Goal: Task Accomplishment & Management: Use online tool/utility

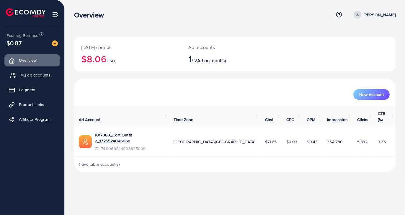
click at [46, 75] on span "My ad accounts" at bounding box center [35, 75] width 30 height 6
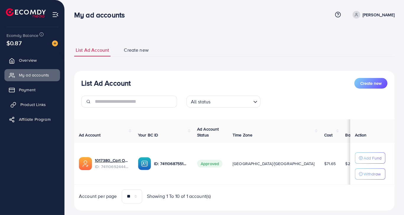
click at [38, 102] on span "Product Links" at bounding box center [32, 105] width 25 height 6
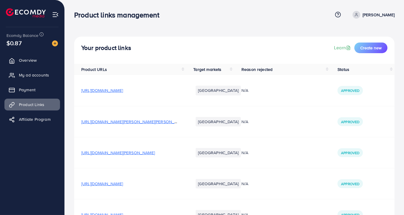
scroll to position [259, 0]
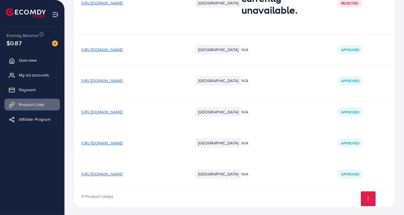
click at [123, 174] on span "[URL][DOMAIN_NAME]" at bounding box center [102, 174] width 42 height 6
click at [123, 140] on span "[URL][DOMAIN_NAME]" at bounding box center [102, 143] width 42 height 6
click at [45, 78] on link "My ad accounts" at bounding box center [32, 75] width 56 height 12
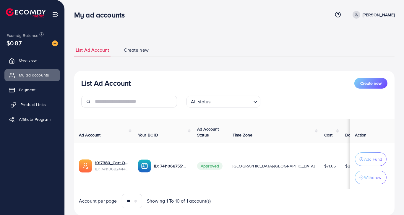
click at [41, 102] on span "Product Links" at bounding box center [32, 105] width 25 height 6
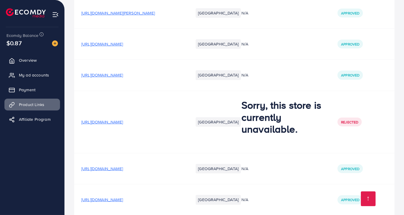
scroll to position [259, 0]
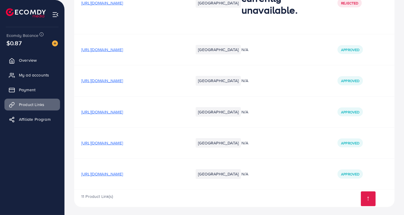
drag, startPoint x: 169, startPoint y: 120, endPoint x: 187, endPoint y: 212, distance: 94.4
click at [123, 171] on span "[URL][DOMAIN_NAME]" at bounding box center [102, 174] width 42 height 6
click at [123, 142] on span "[URL][DOMAIN_NAME]" at bounding box center [102, 143] width 42 height 6
click at [123, 175] on span "[URL][DOMAIN_NAME]" at bounding box center [102, 174] width 42 height 6
